Goal: Task Accomplishment & Management: Manage account settings

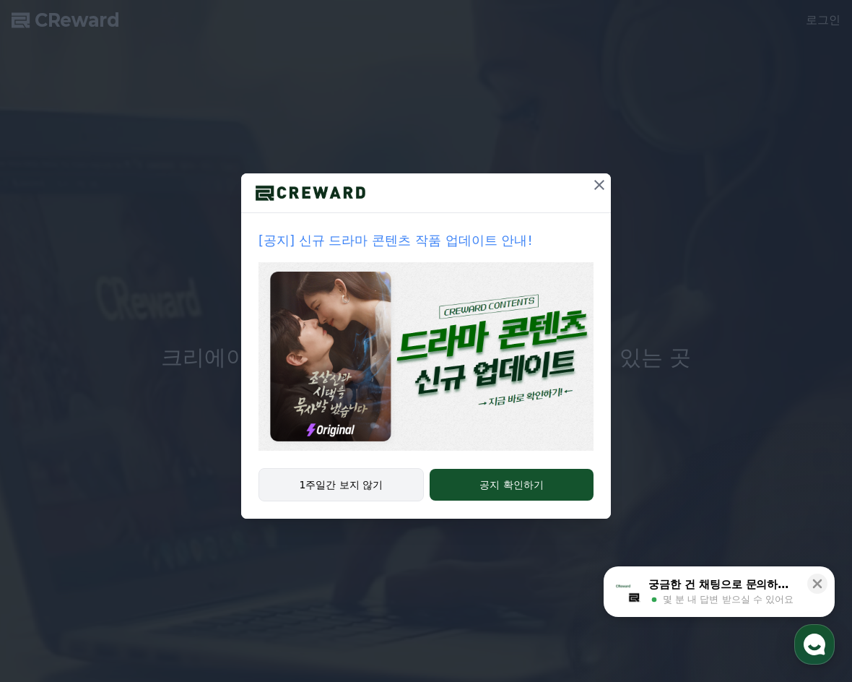
click at [386, 487] on button "1주일간 보지 않기" at bounding box center [340, 484] width 165 height 33
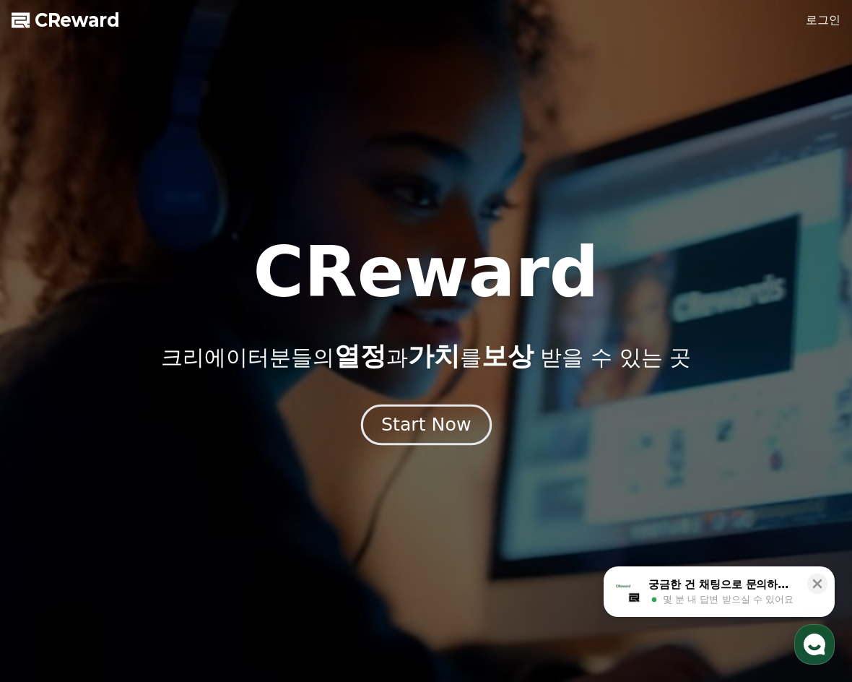
click at [441, 431] on div "Start Now" at bounding box center [426, 424] width 90 height 25
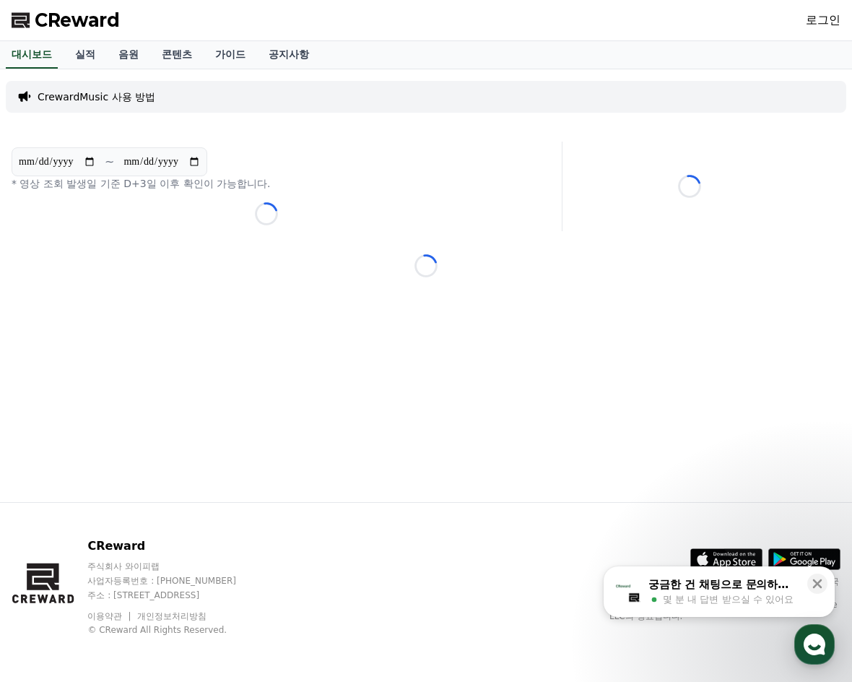
click at [299, 289] on div "**********" at bounding box center [426, 285] width 852 height 432
click at [837, 23] on link "로그인" at bounding box center [823, 20] width 35 height 17
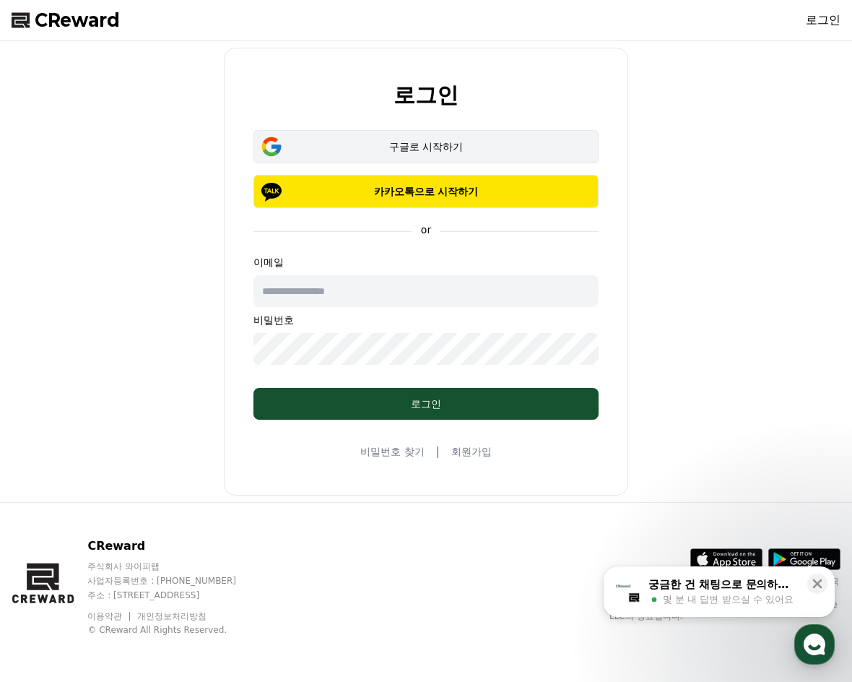
click at [470, 156] on button "구글로 시작하기" at bounding box center [425, 146] width 345 height 33
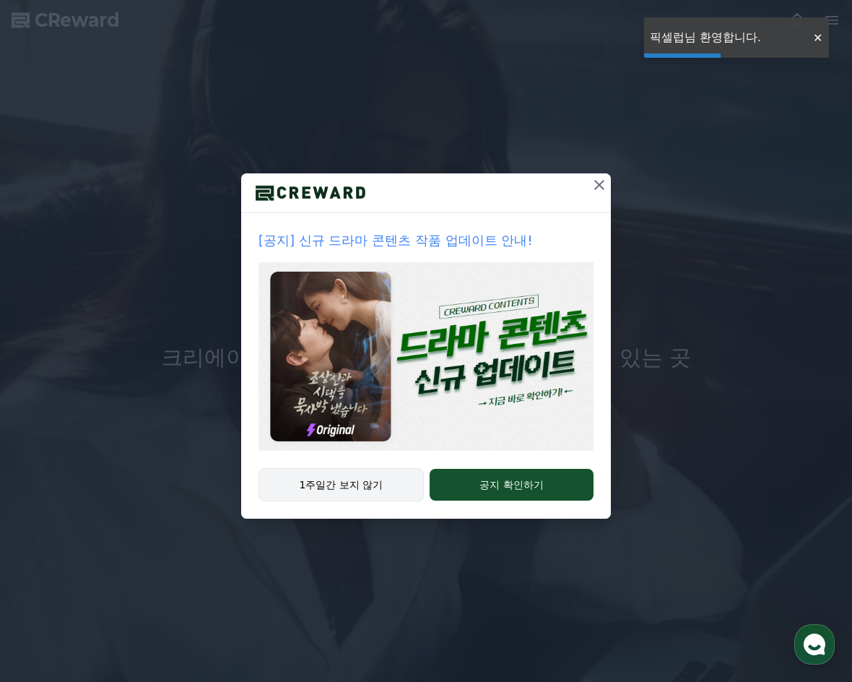
click at [371, 493] on button "1주일간 보지 않기" at bounding box center [340, 484] width 165 height 33
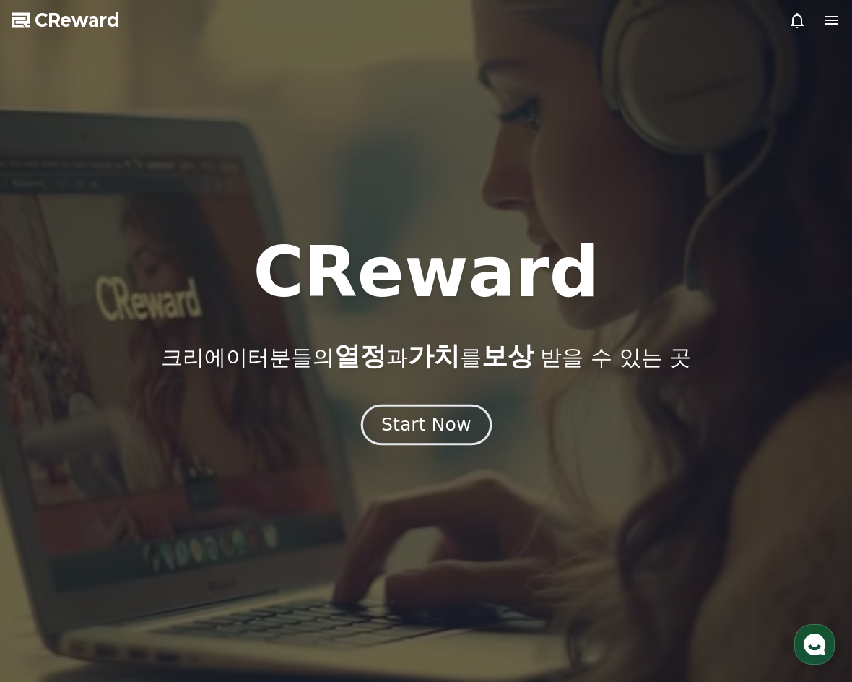
click at [430, 434] on div "Start Now" at bounding box center [426, 424] width 90 height 25
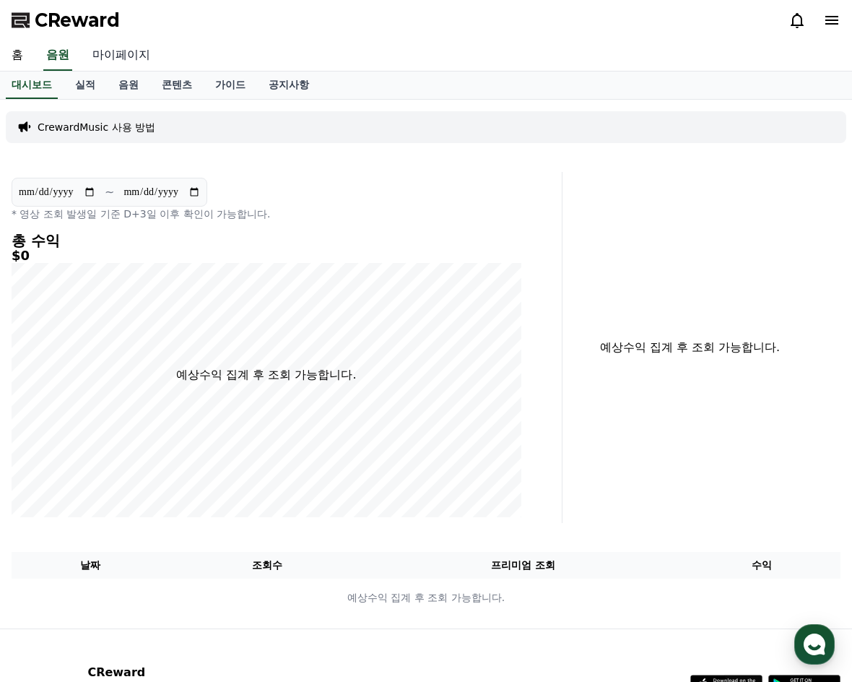
click at [145, 53] on link "마이페이지" at bounding box center [121, 55] width 81 height 30
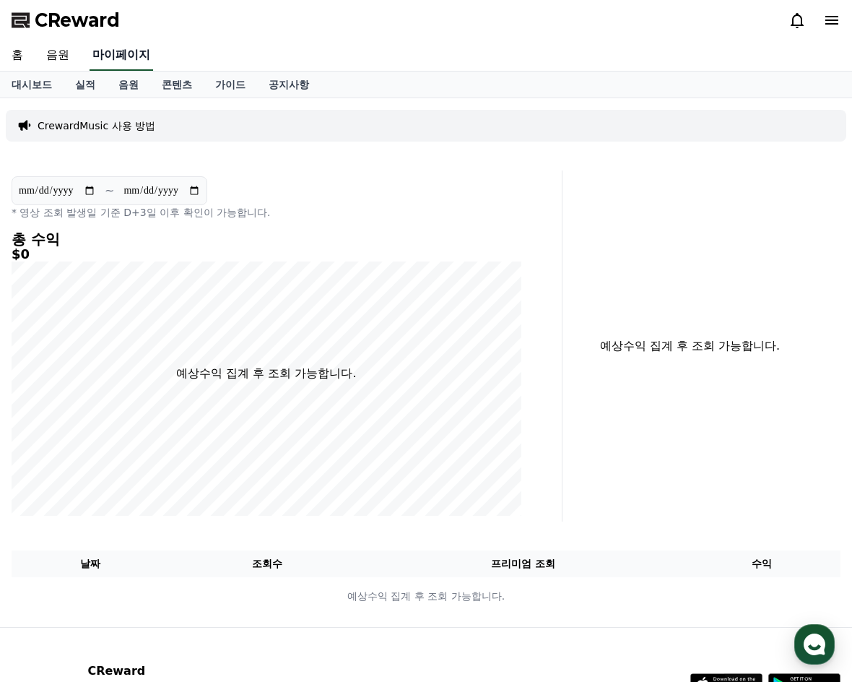
select select "**********"
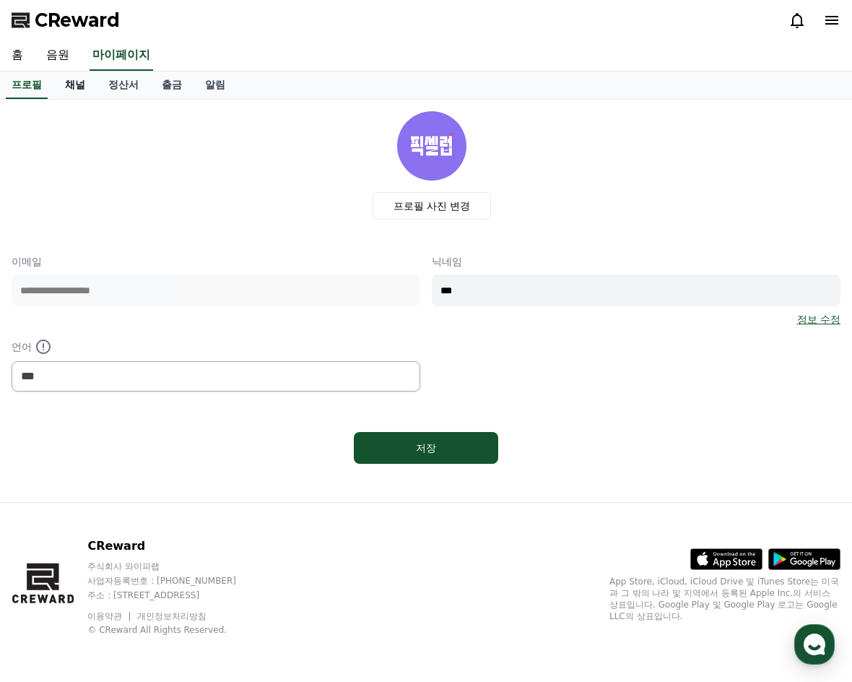
click at [74, 91] on link "채널" at bounding box center [74, 84] width 43 height 27
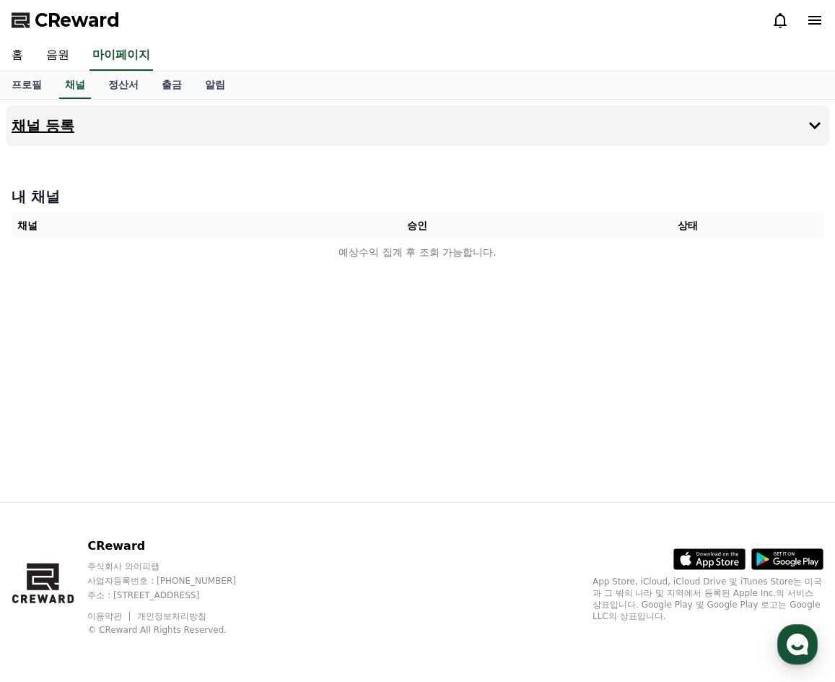
click at [776, 136] on button "채널 등록" at bounding box center [418, 125] width 824 height 40
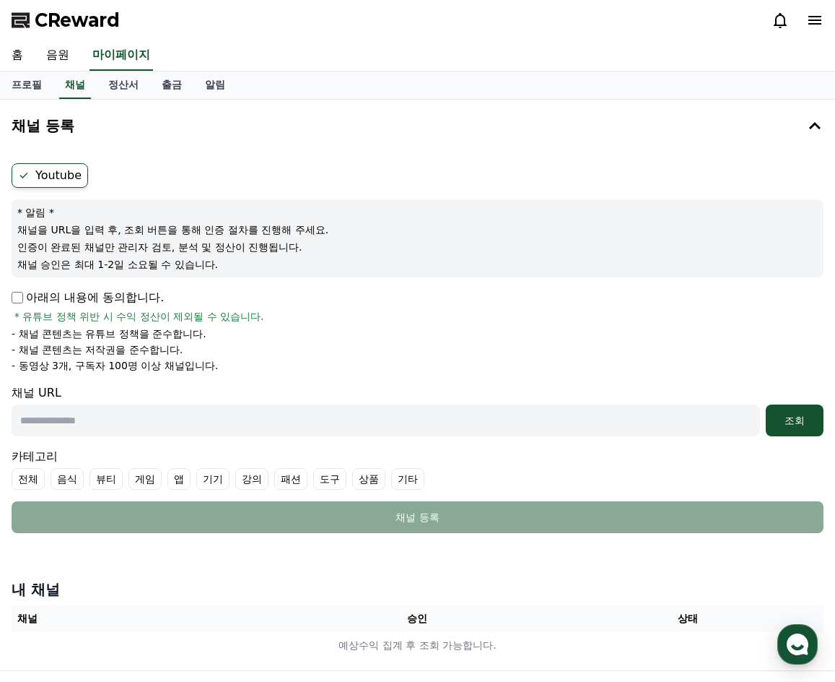
click at [222, 417] on input "text" at bounding box center [386, 420] width 749 height 32
drag, startPoint x: 108, startPoint y: 144, endPoint x: 123, endPoint y: 168, distance: 28.9
click at [108, 144] on button "채널 등록" at bounding box center [418, 125] width 824 height 40
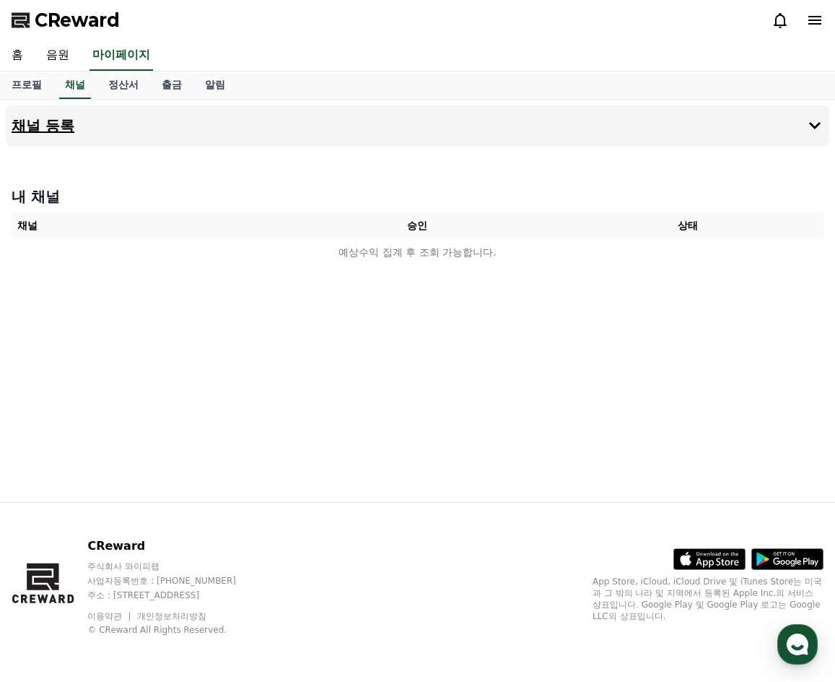
click at [205, 127] on button "채널 등록" at bounding box center [418, 125] width 824 height 40
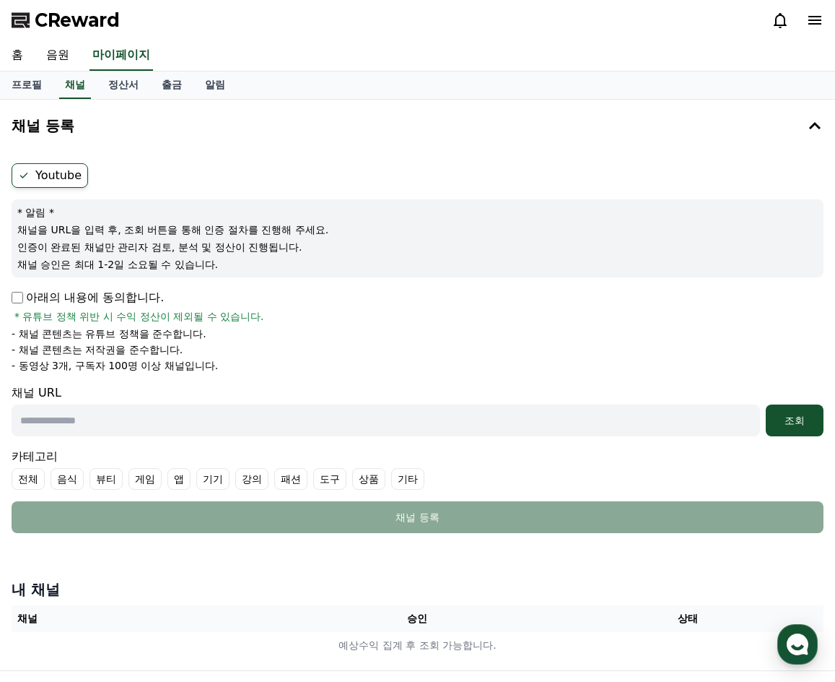
click at [136, 422] on input "text" at bounding box center [386, 420] width 749 height 32
paste input "**********"
type input "**********"
click at [814, 417] on div "조회" at bounding box center [795, 420] width 46 height 14
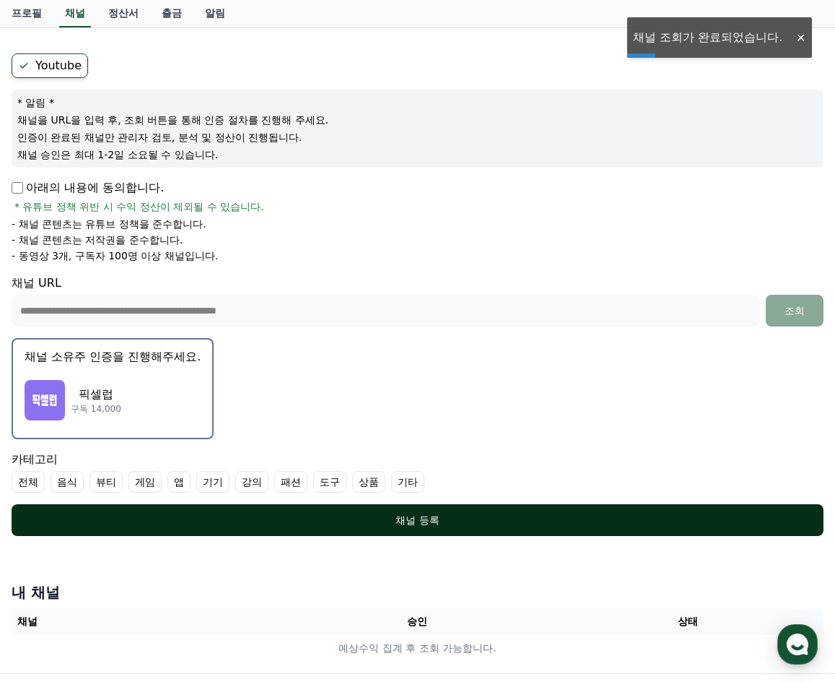
scroll to position [281, 0]
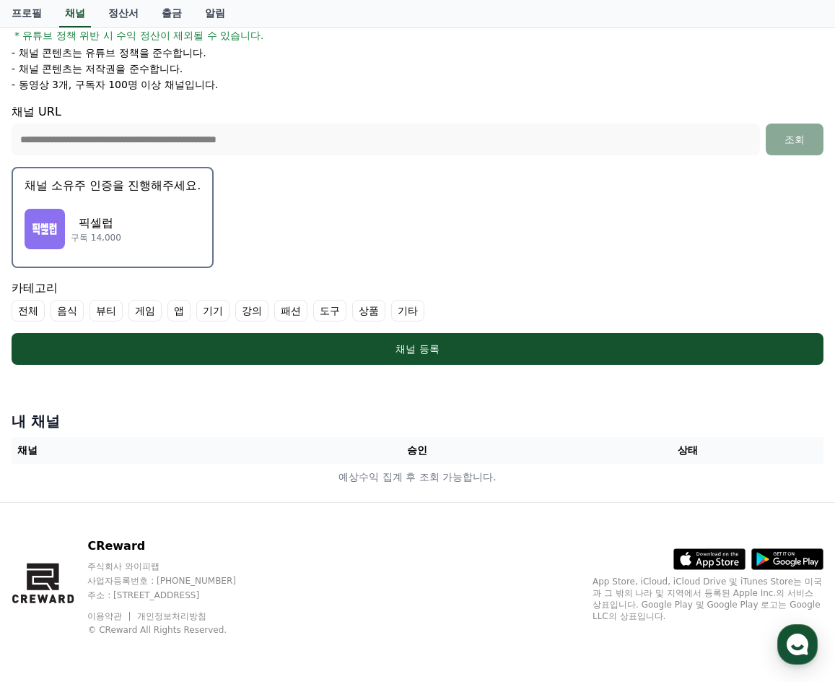
click at [163, 235] on div "픽셀럽 구독 14,000" at bounding box center [113, 229] width 176 height 58
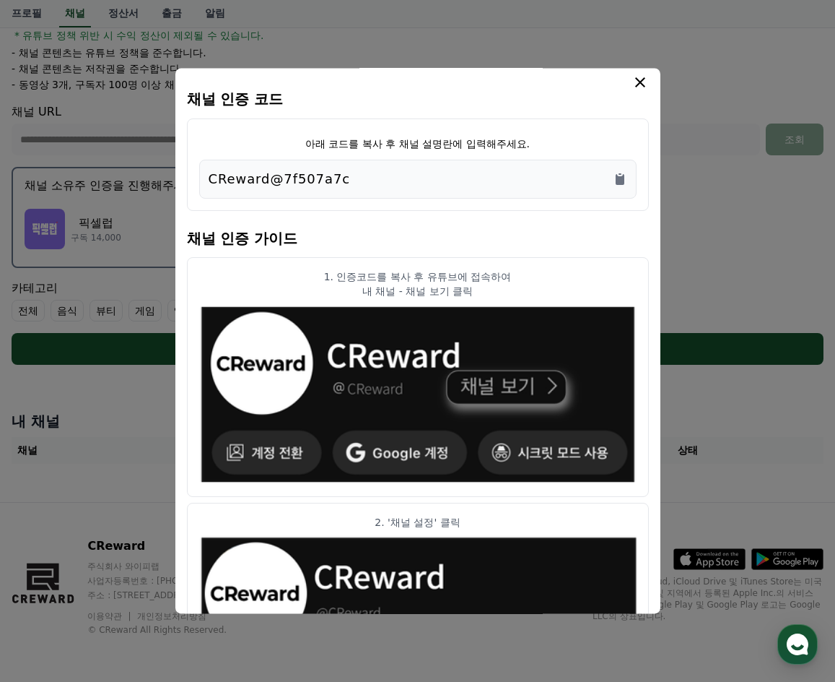
scroll to position [0, 0]
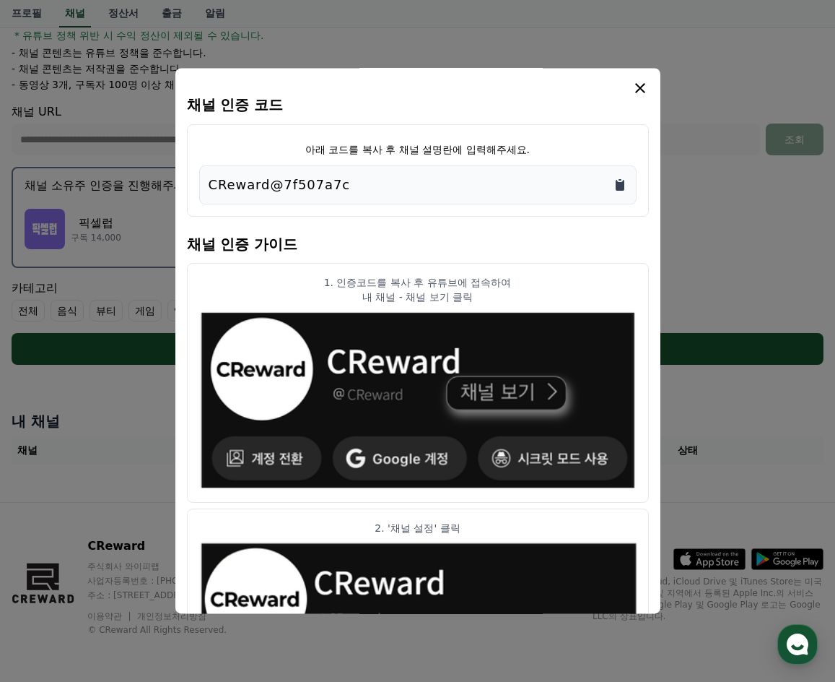
click at [622, 186] on icon "Copy to clipboard" at bounding box center [620, 185] width 9 height 11
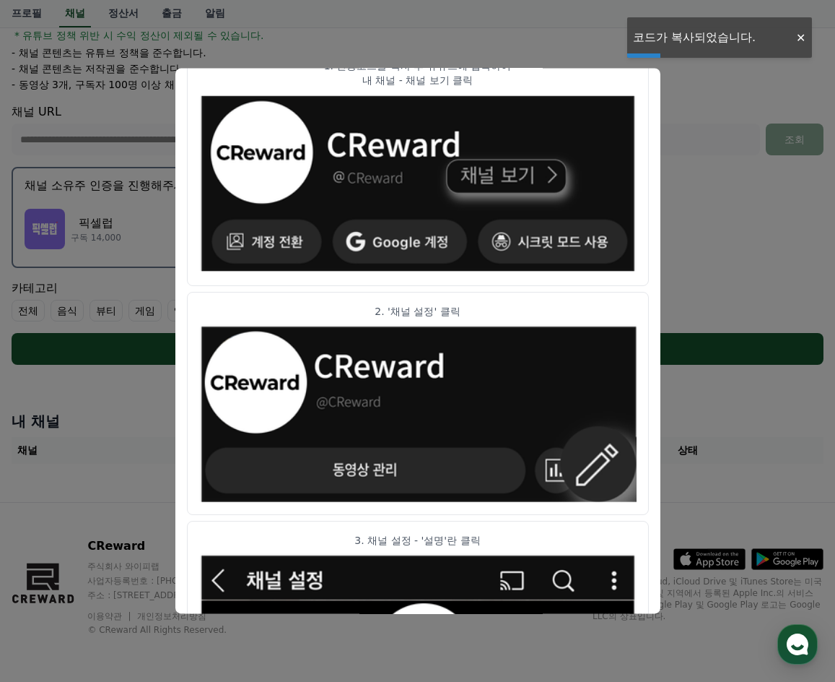
scroll to position [361, 0]
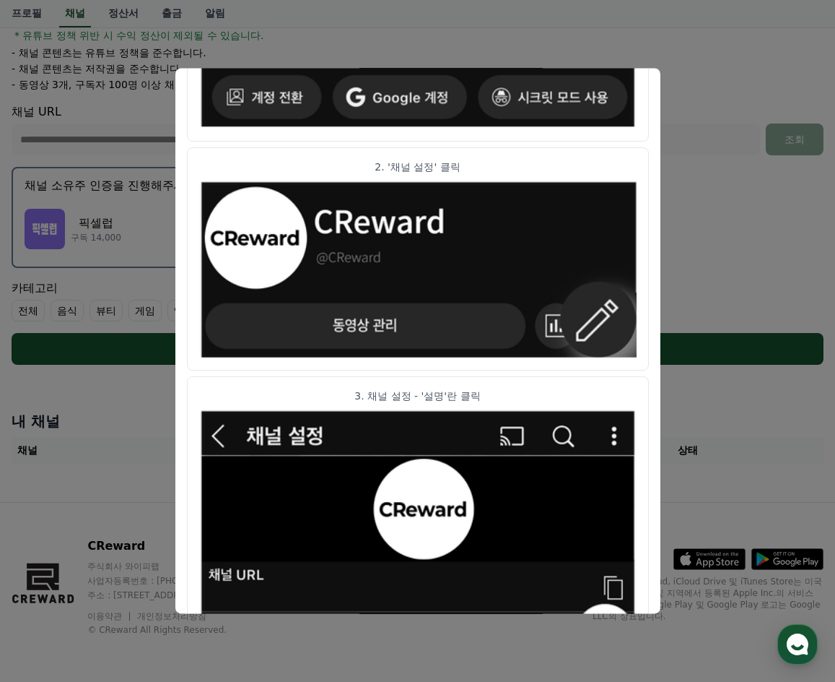
click at [97, 255] on button "close modal" at bounding box center [417, 341] width 835 height 682
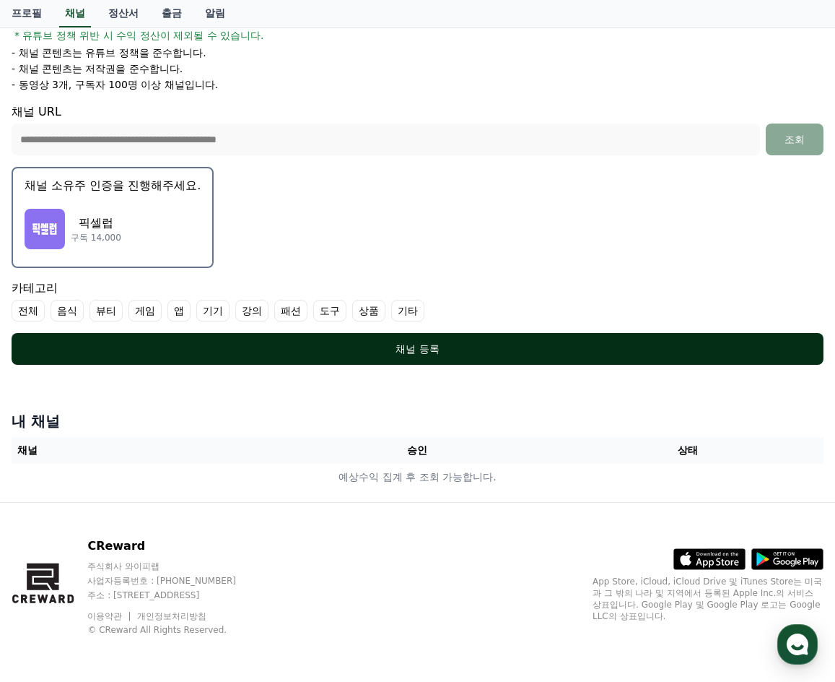
click at [438, 355] on div "채널 등록" at bounding box center [417, 348] width 754 height 14
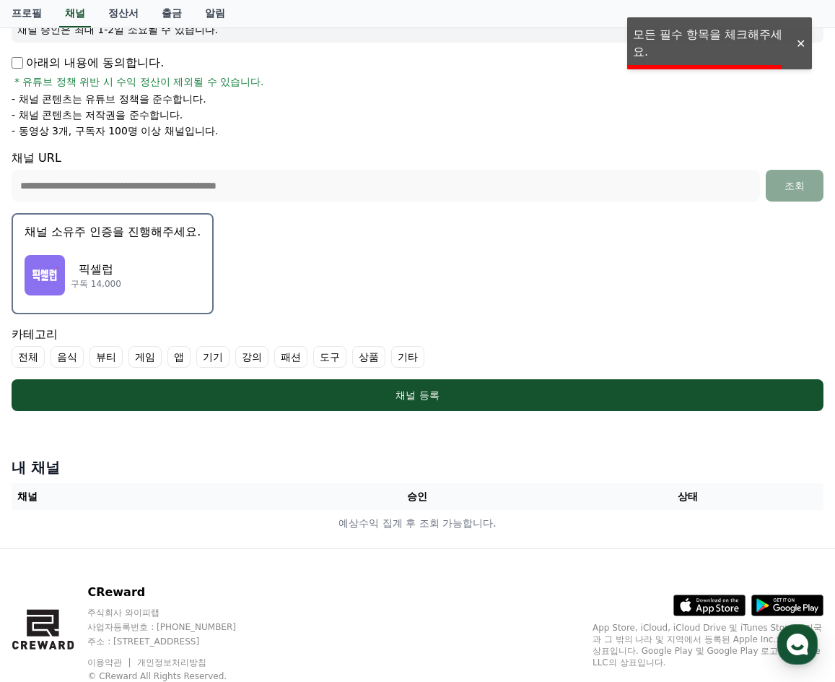
scroll to position [209, 0]
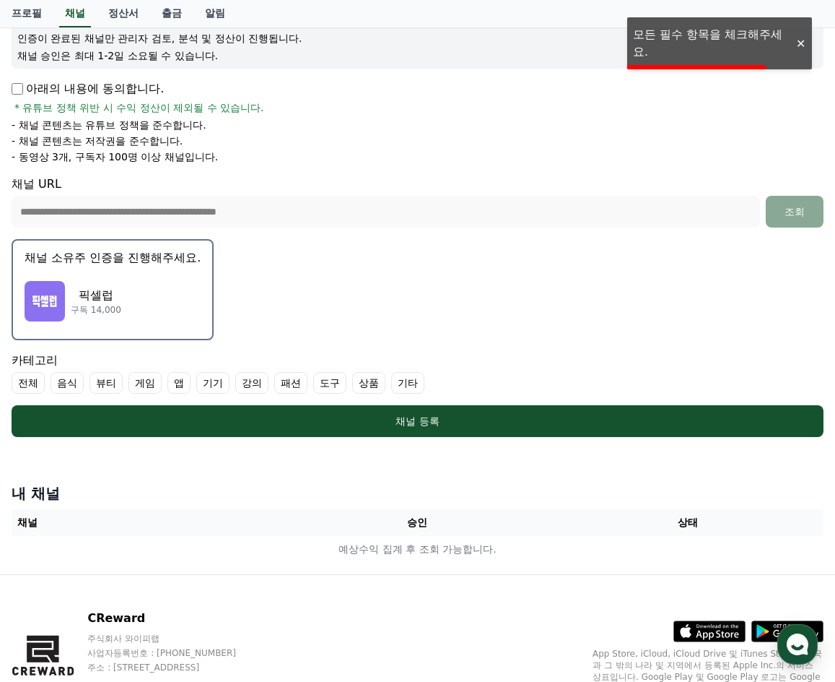
click at [164, 301] on div "픽셀럽 구독 14,000" at bounding box center [113, 301] width 176 height 58
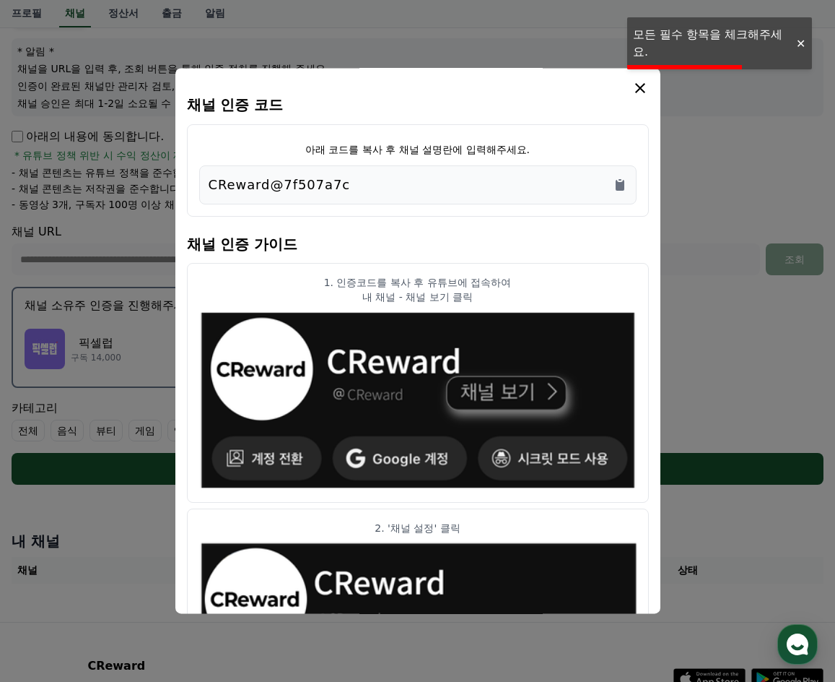
scroll to position [136, 0]
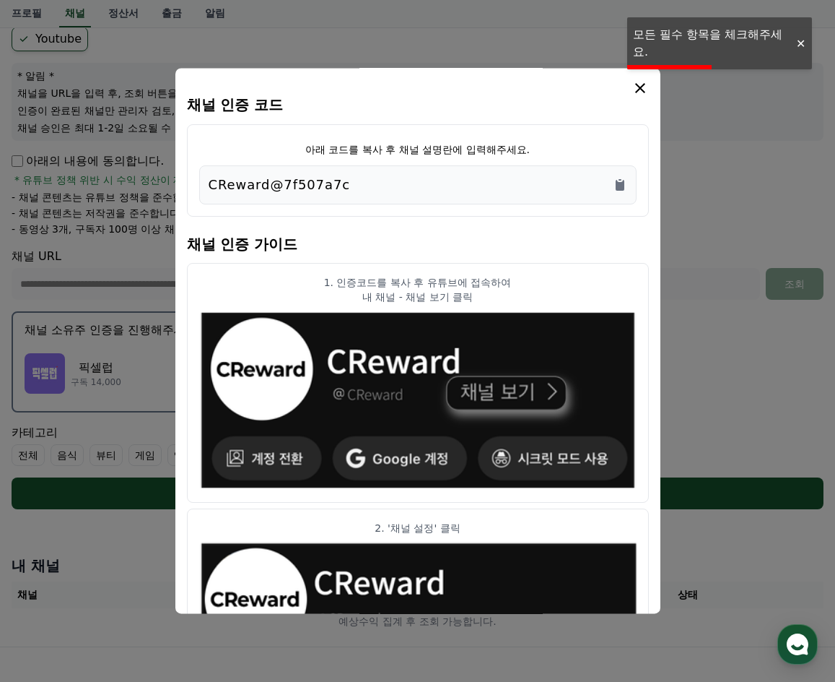
click at [647, 87] on icon "modal" at bounding box center [640, 87] width 17 height 17
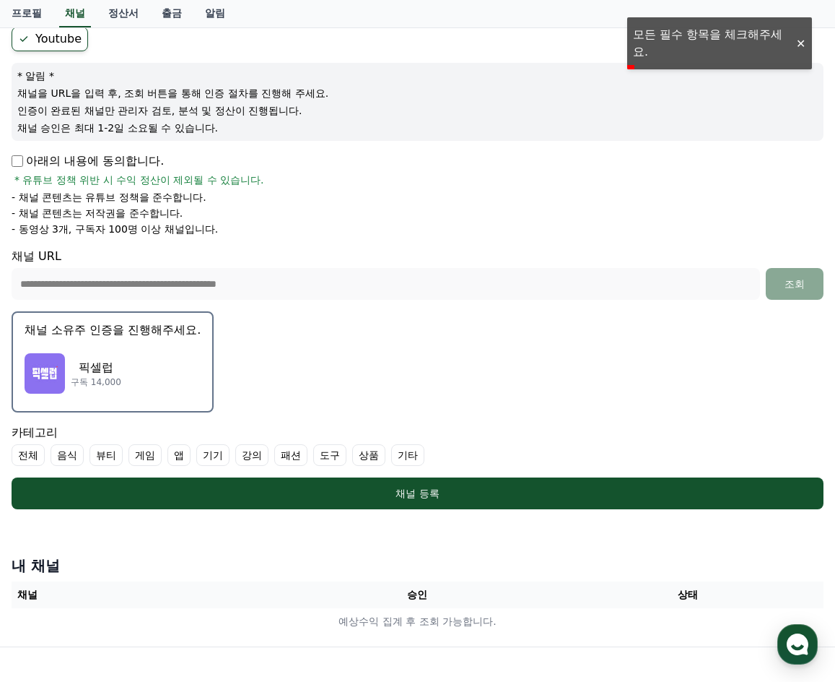
click at [143, 376] on div "픽셀럽 구독 14,000" at bounding box center [113, 373] width 176 height 58
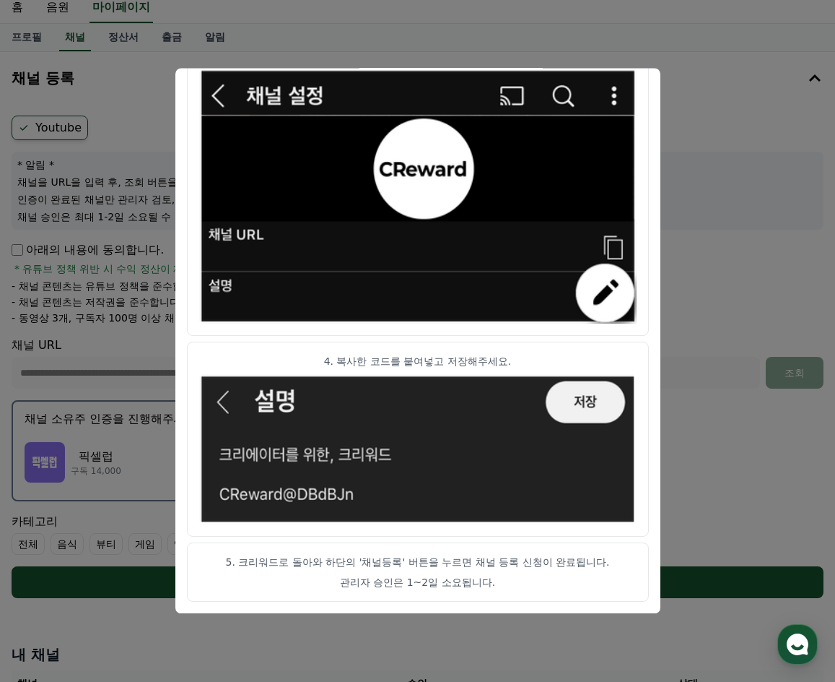
scroll to position [0, 0]
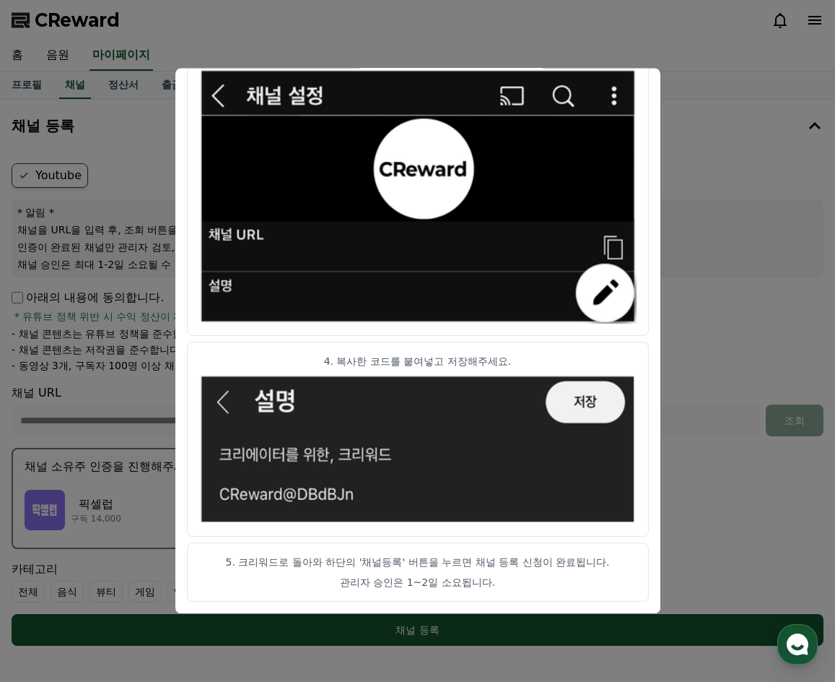
click at [718, 230] on button "close modal" at bounding box center [417, 341] width 835 height 682
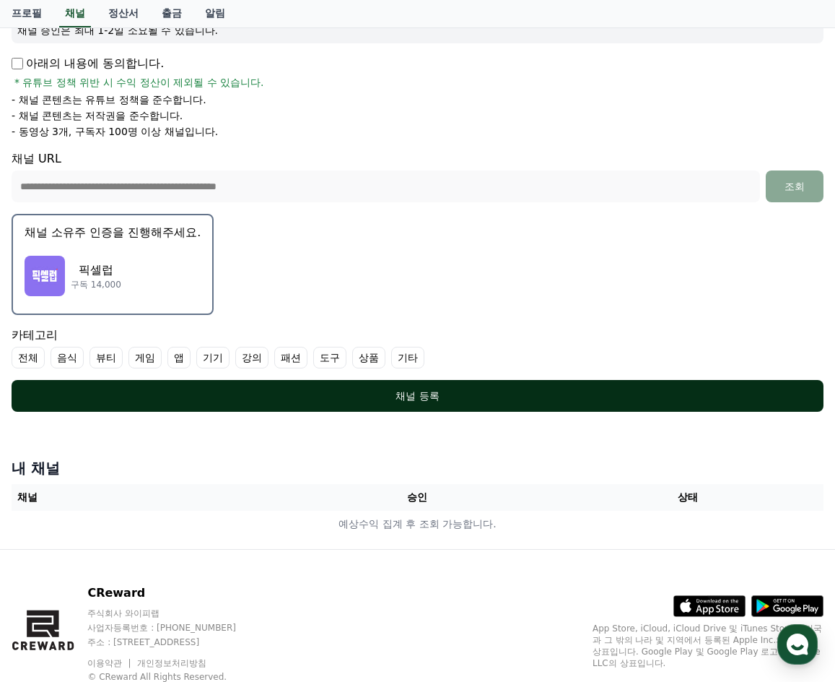
scroll to position [209, 0]
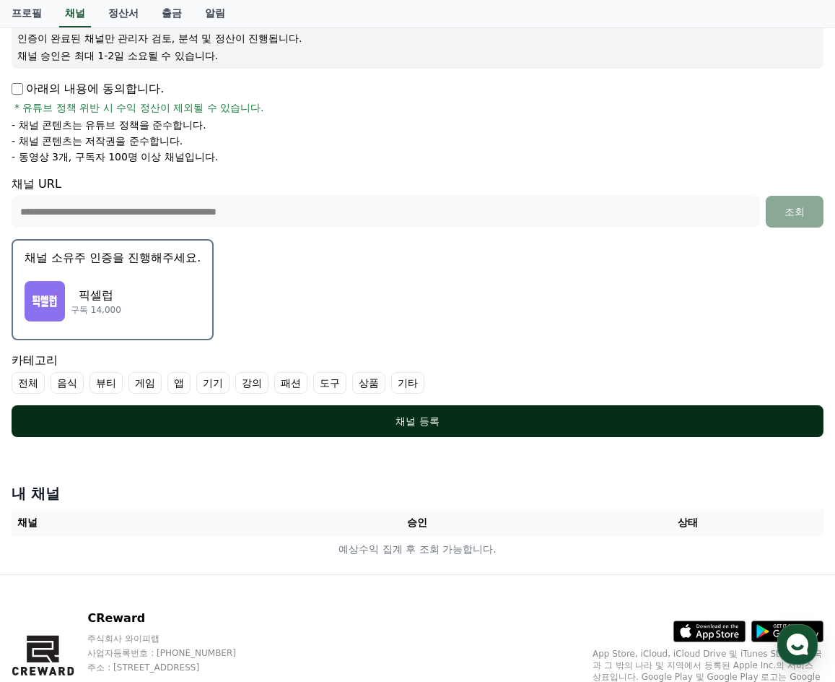
click at [414, 427] on div "채널 등록" at bounding box center [417, 421] width 754 height 14
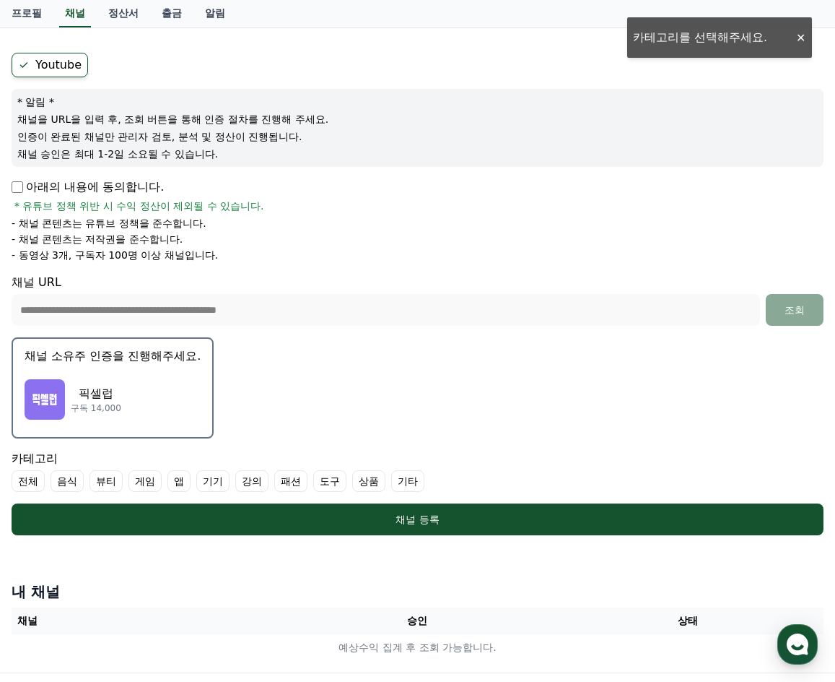
scroll to position [136, 0]
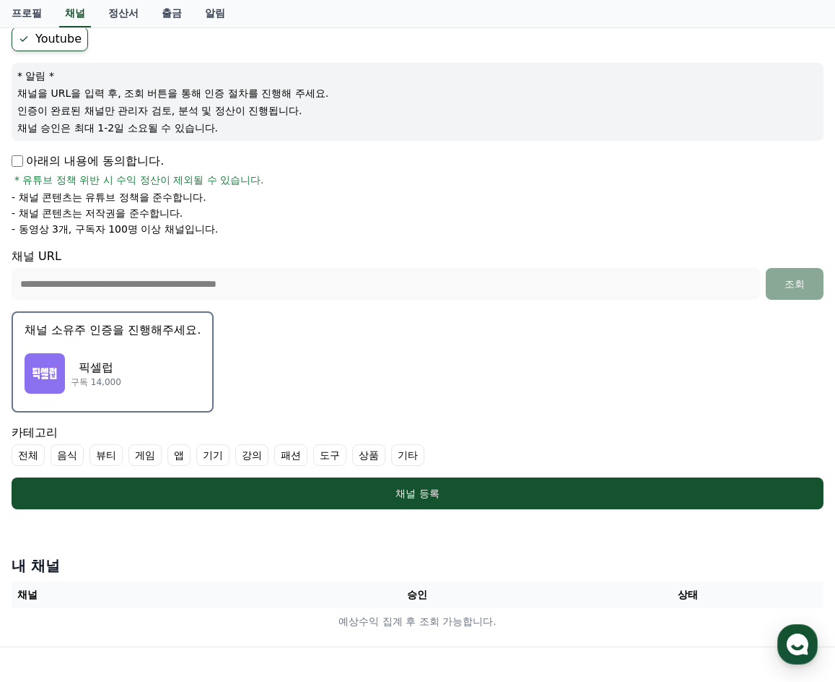
click at [111, 458] on label "뷰티" at bounding box center [106, 455] width 33 height 22
click at [319, 458] on label "패션" at bounding box center [308, 455] width 33 height 22
click at [409, 452] on label "상품" at bounding box center [403, 455] width 33 height 22
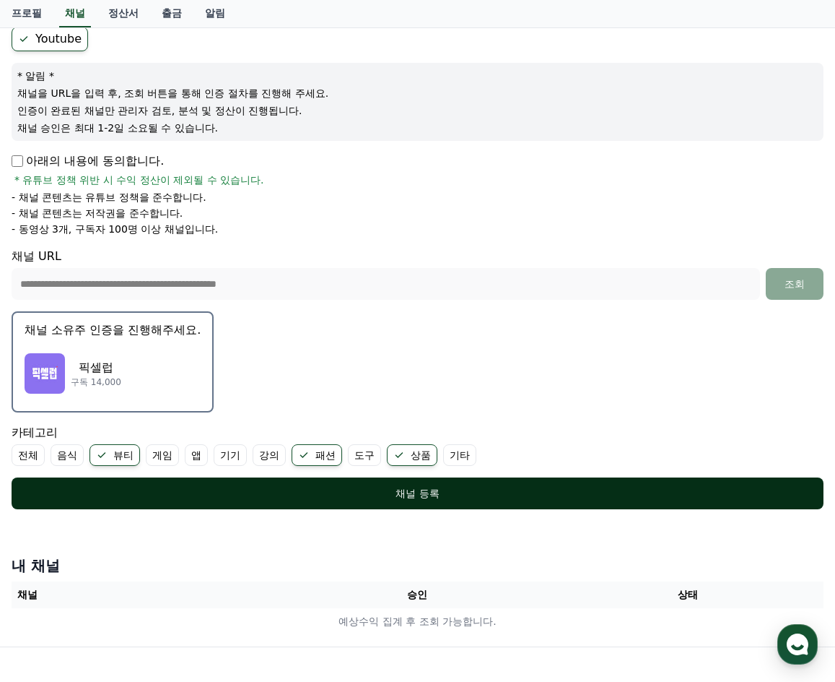
click at [362, 505] on button "채널 등록" at bounding box center [418, 493] width 812 height 32
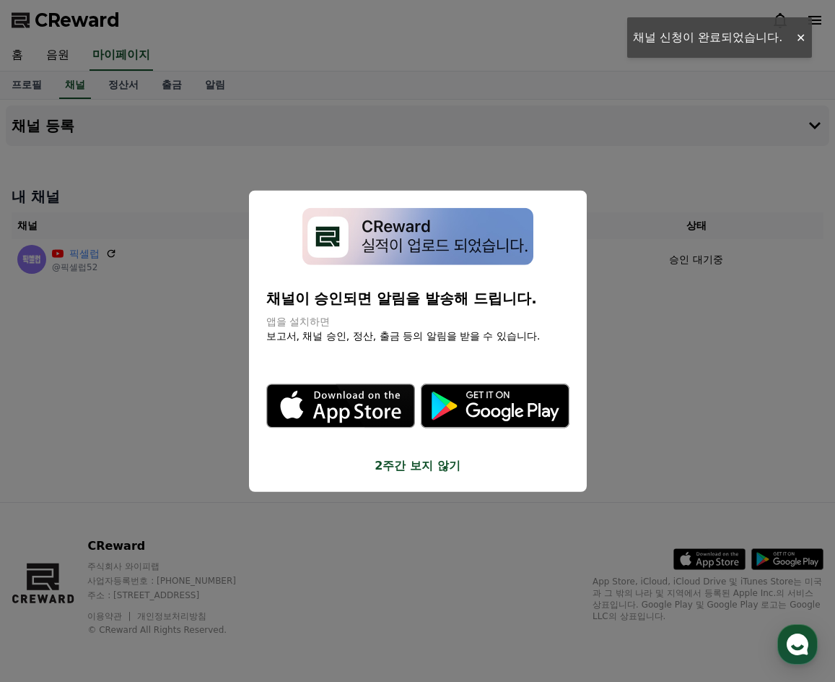
click at [437, 472] on button "2주간 보지 않기" at bounding box center [417, 464] width 303 height 17
